Goal: Navigation & Orientation: Find specific page/section

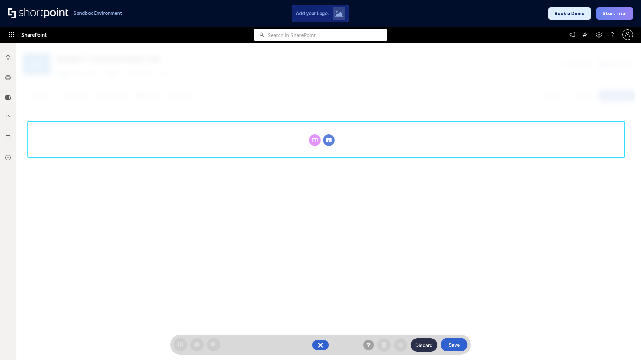
scroll to position [92, 0]
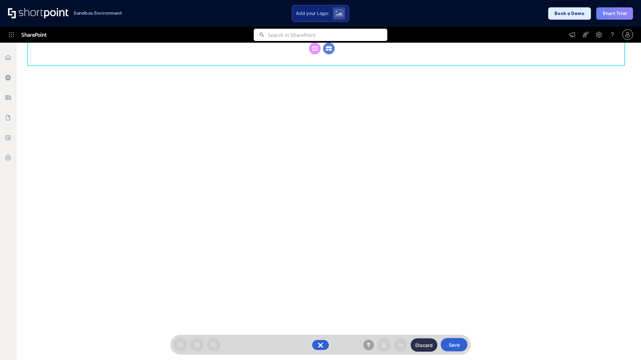
click at [329, 54] on circle at bounding box center [329, 49] width 12 height 12
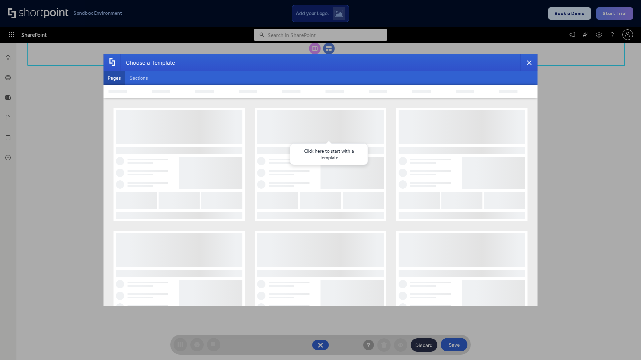
scroll to position [0, 0]
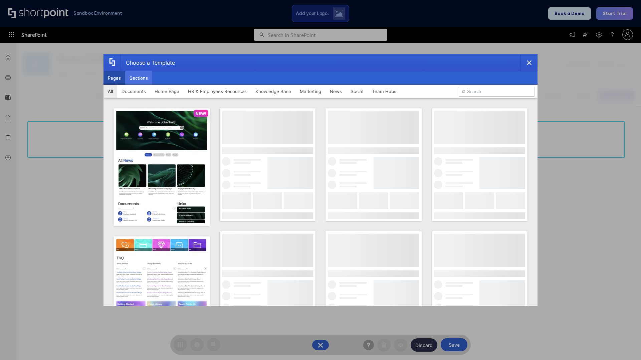
click at [138, 78] on button "Sections" at bounding box center [138, 77] width 27 height 13
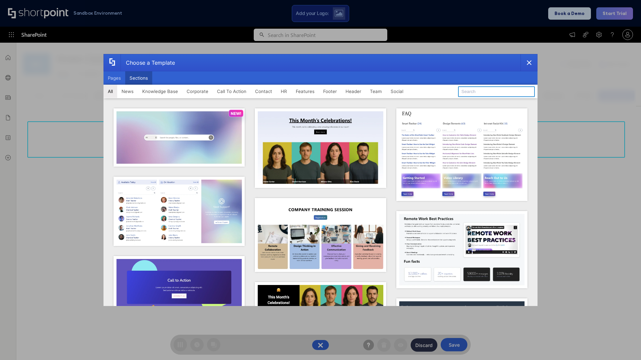
type input "Meet The Team 2"
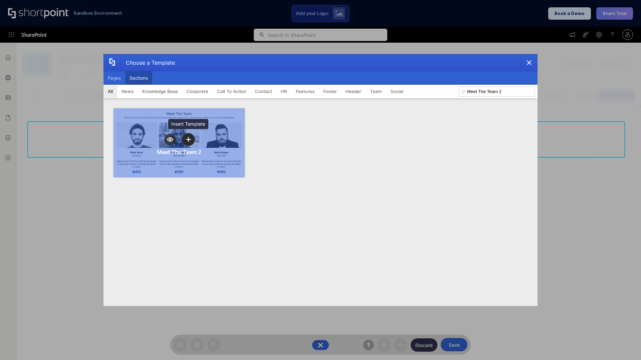
click at [188, 139] on icon "template selector" at bounding box center [188, 139] width 5 height 5
